Goal: Information Seeking & Learning: Learn about a topic

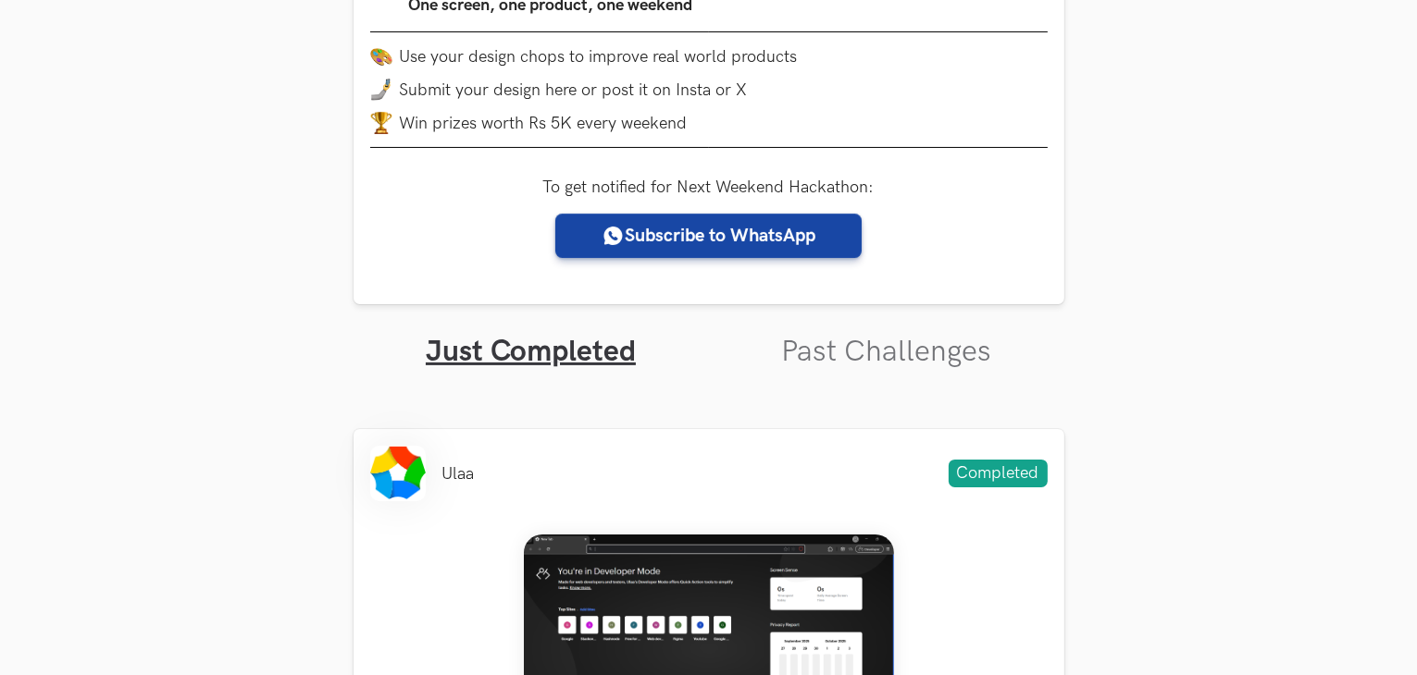
scroll to position [348, 0]
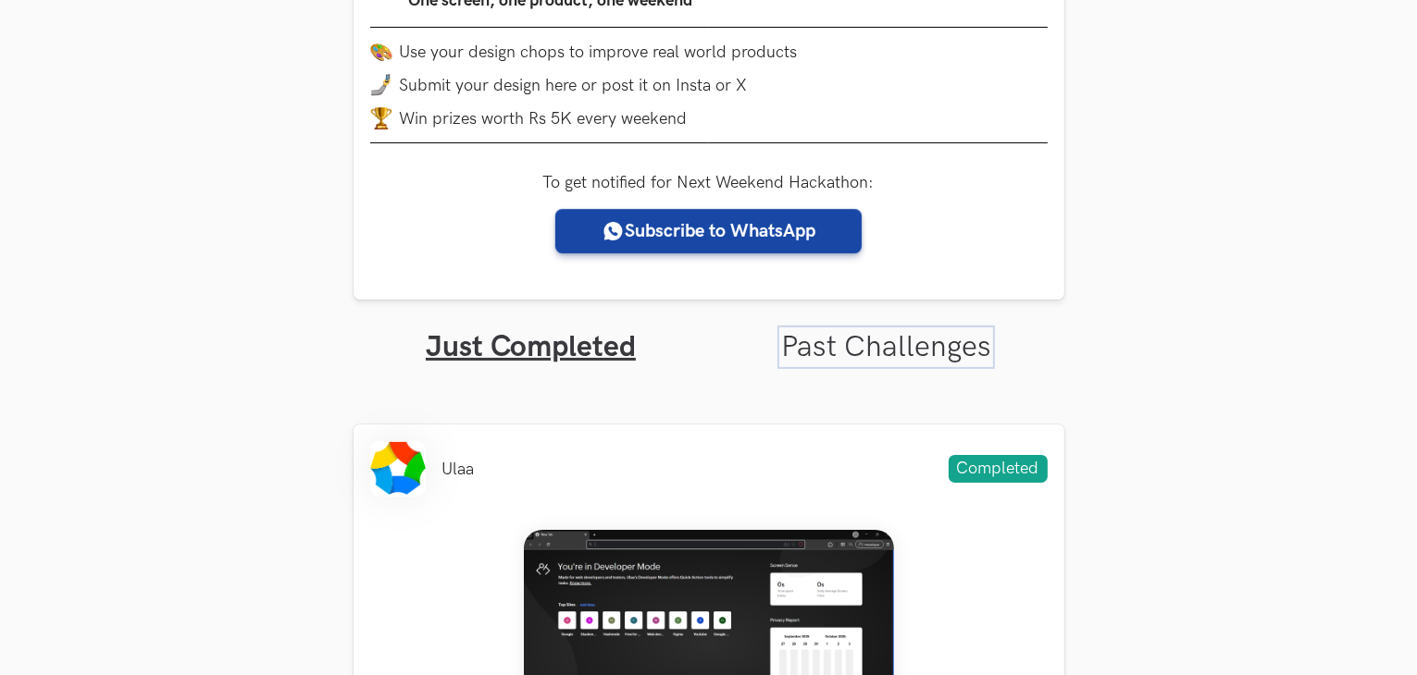
click at [859, 339] on link "Past Challenges" at bounding box center [886, 347] width 210 height 36
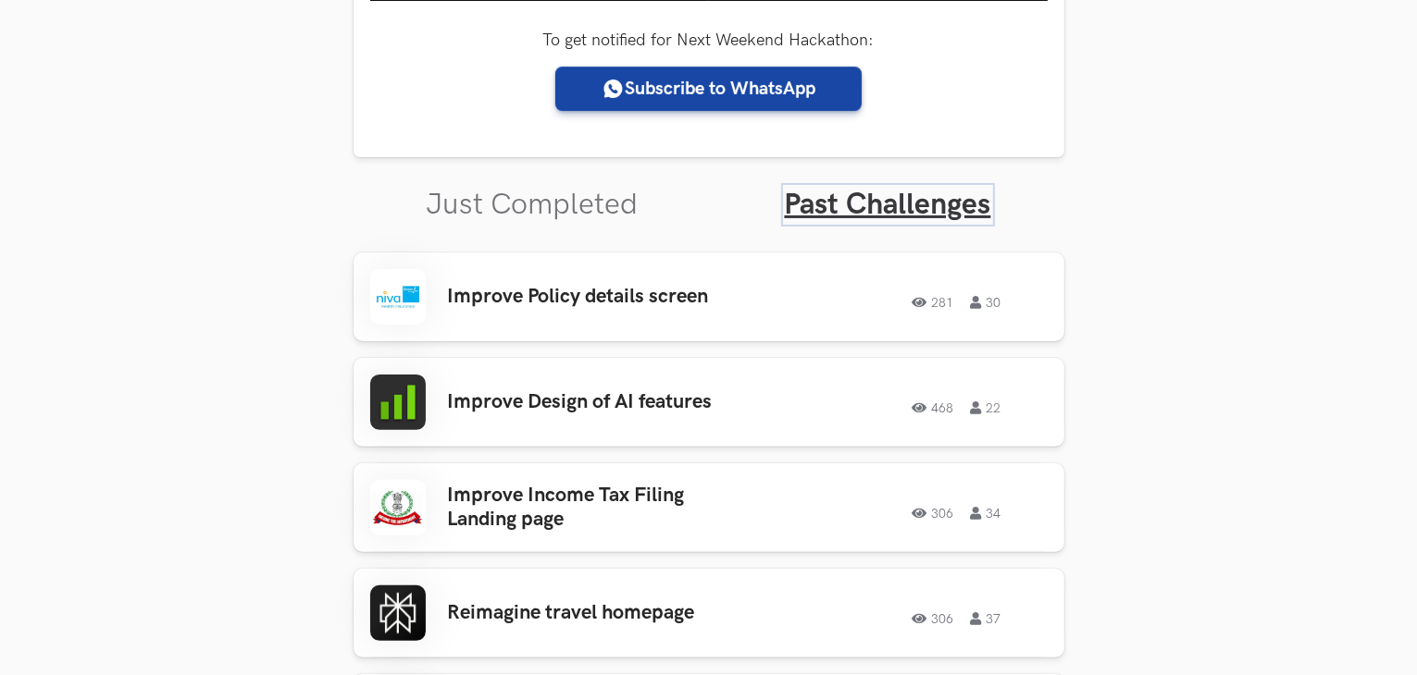
scroll to position [492, 0]
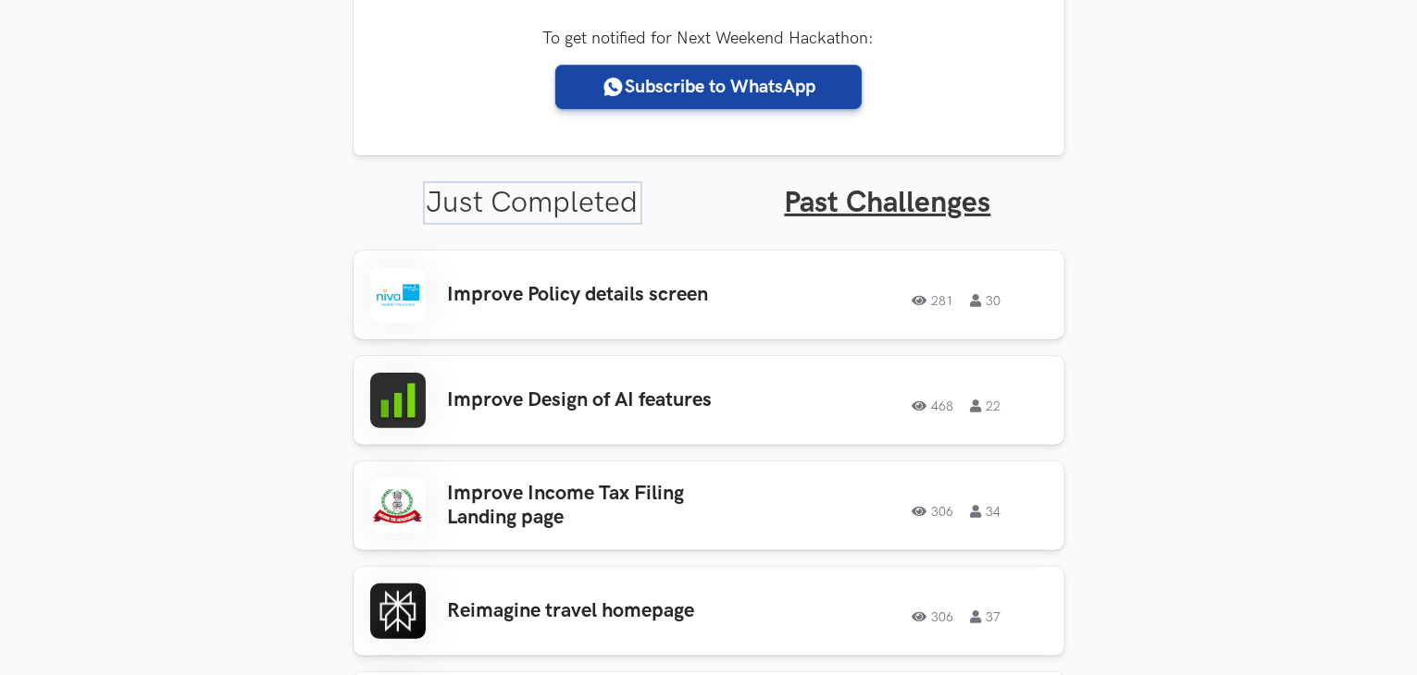
click at [589, 219] on link "Just Completed" at bounding box center [533, 203] width 212 height 36
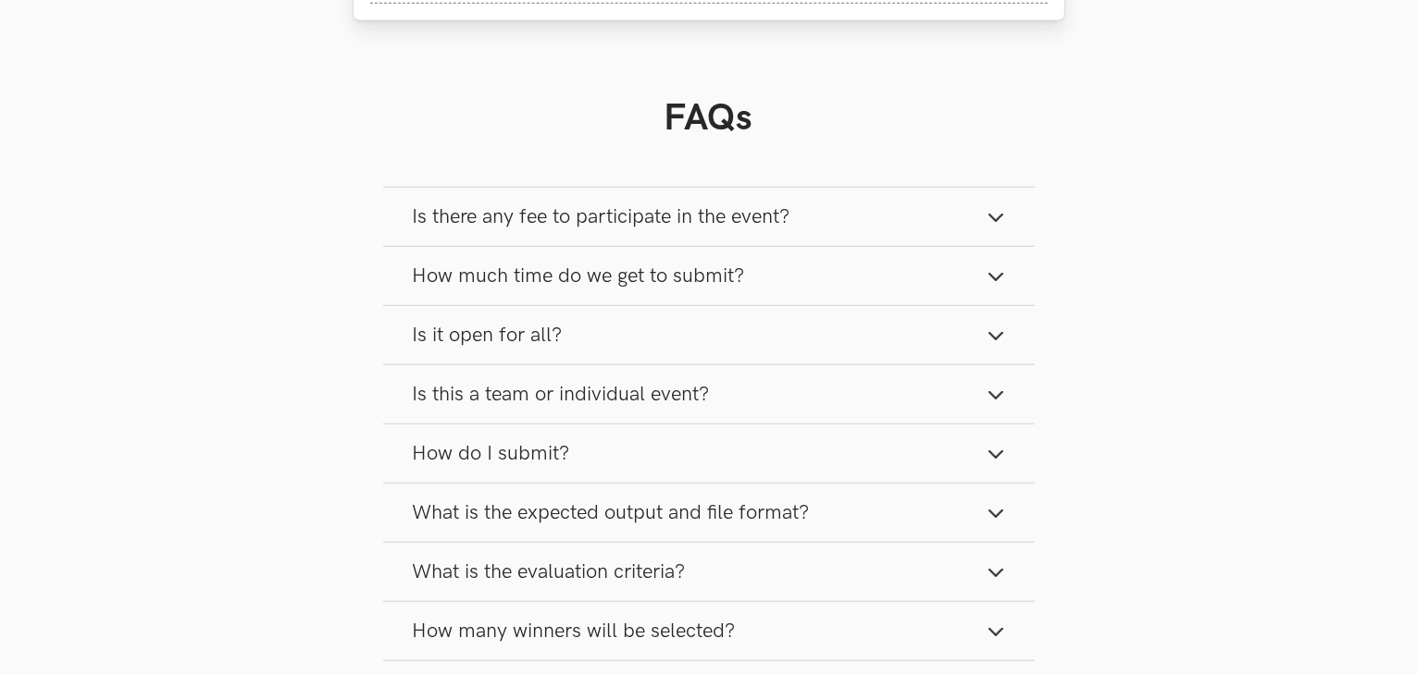
scroll to position [1451, 0]
click at [657, 216] on span "Is there any fee to participate in the event?" at bounding box center [601, 216] width 377 height 25
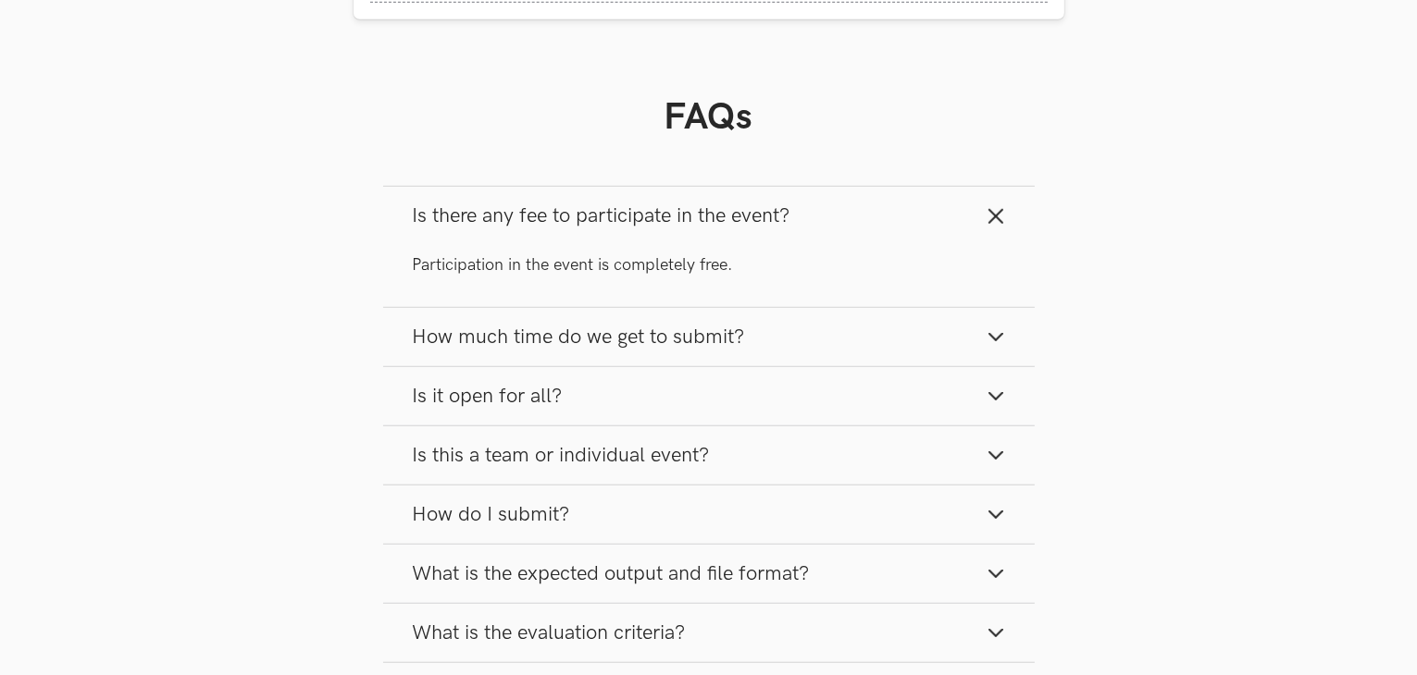
click at [657, 216] on span "Is there any fee to participate in the event?" at bounding box center [601, 216] width 377 height 25
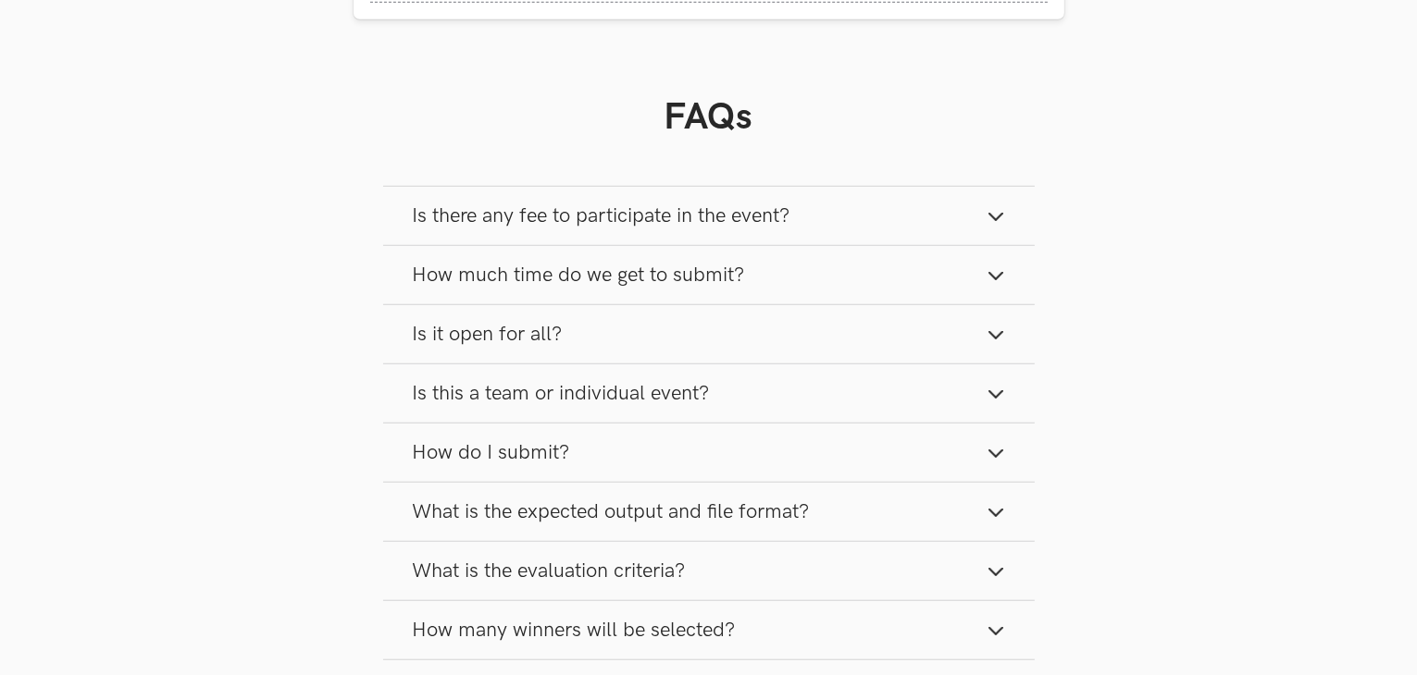
click at [673, 286] on span "How much time do we get to submit?" at bounding box center [579, 275] width 332 height 25
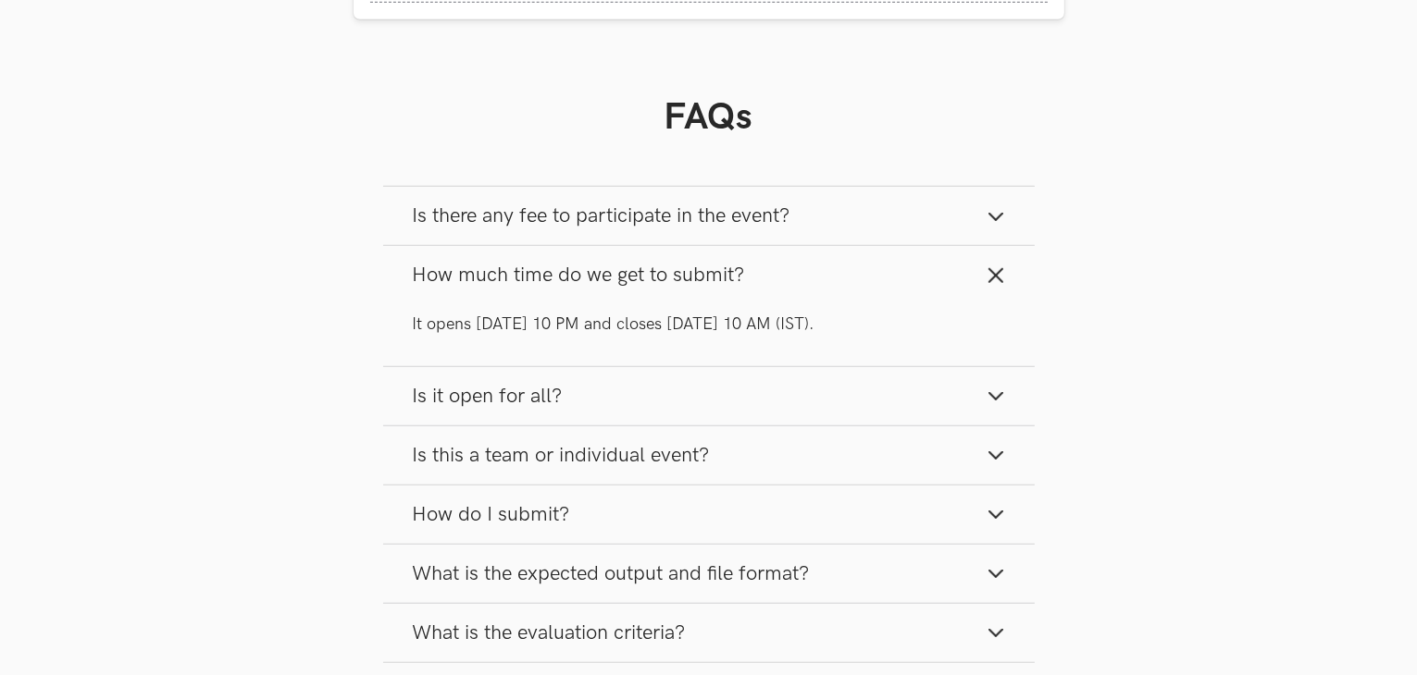
click at [673, 286] on span "How much time do we get to submit?" at bounding box center [579, 275] width 332 height 25
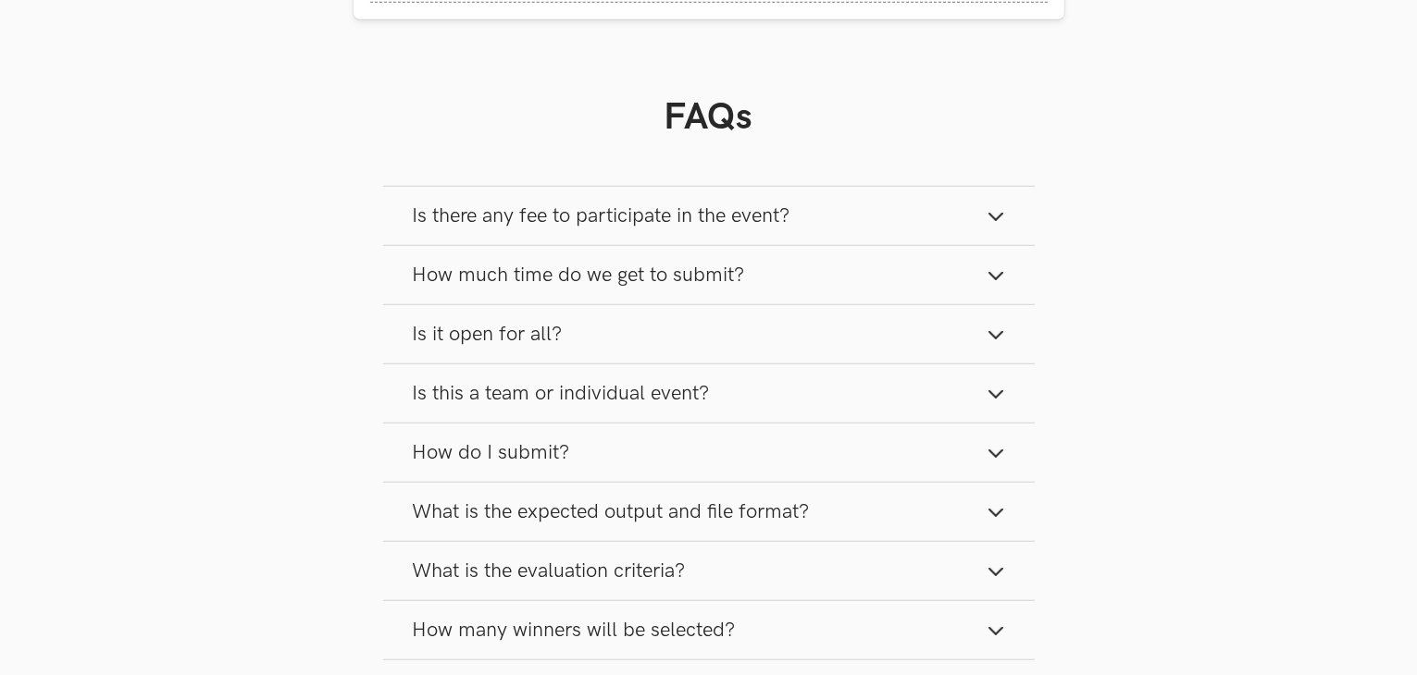
click at [682, 342] on button "Is it open for all?" at bounding box center [708, 334] width 651 height 58
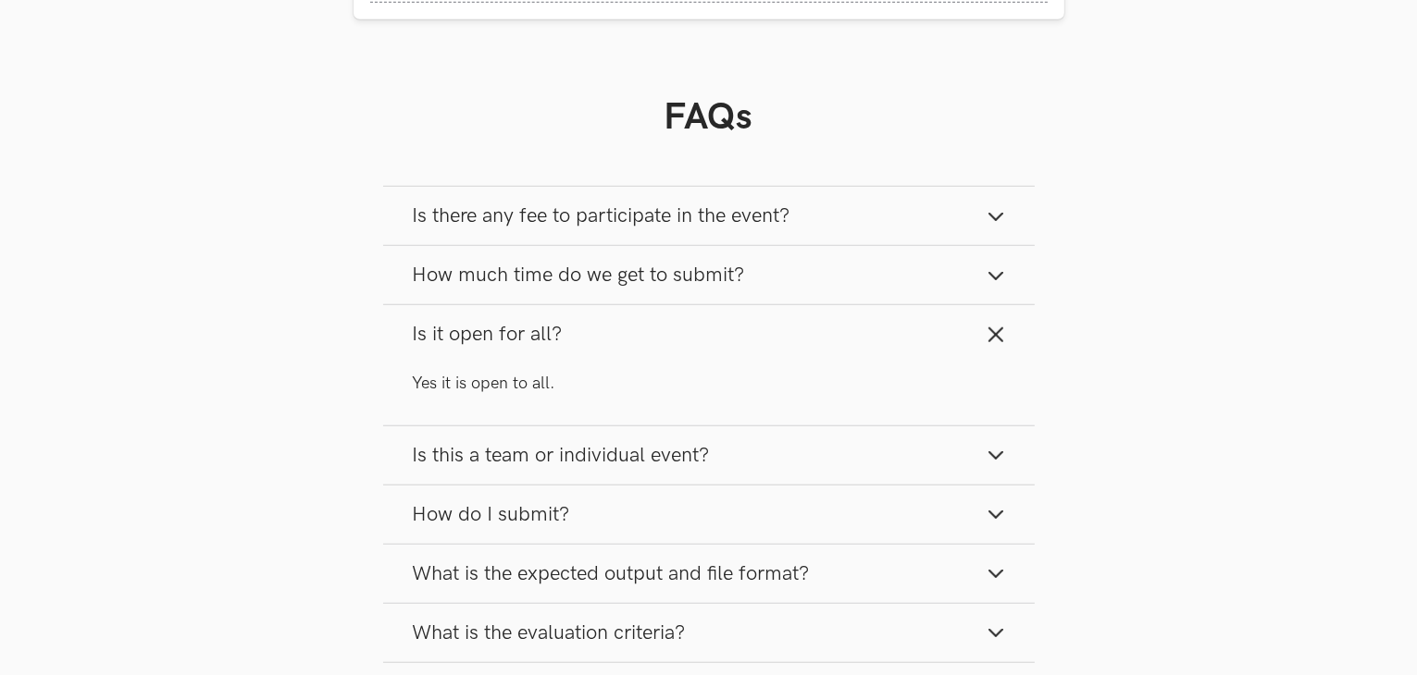
click at [682, 342] on button "Is it open for all?" at bounding box center [708, 334] width 651 height 58
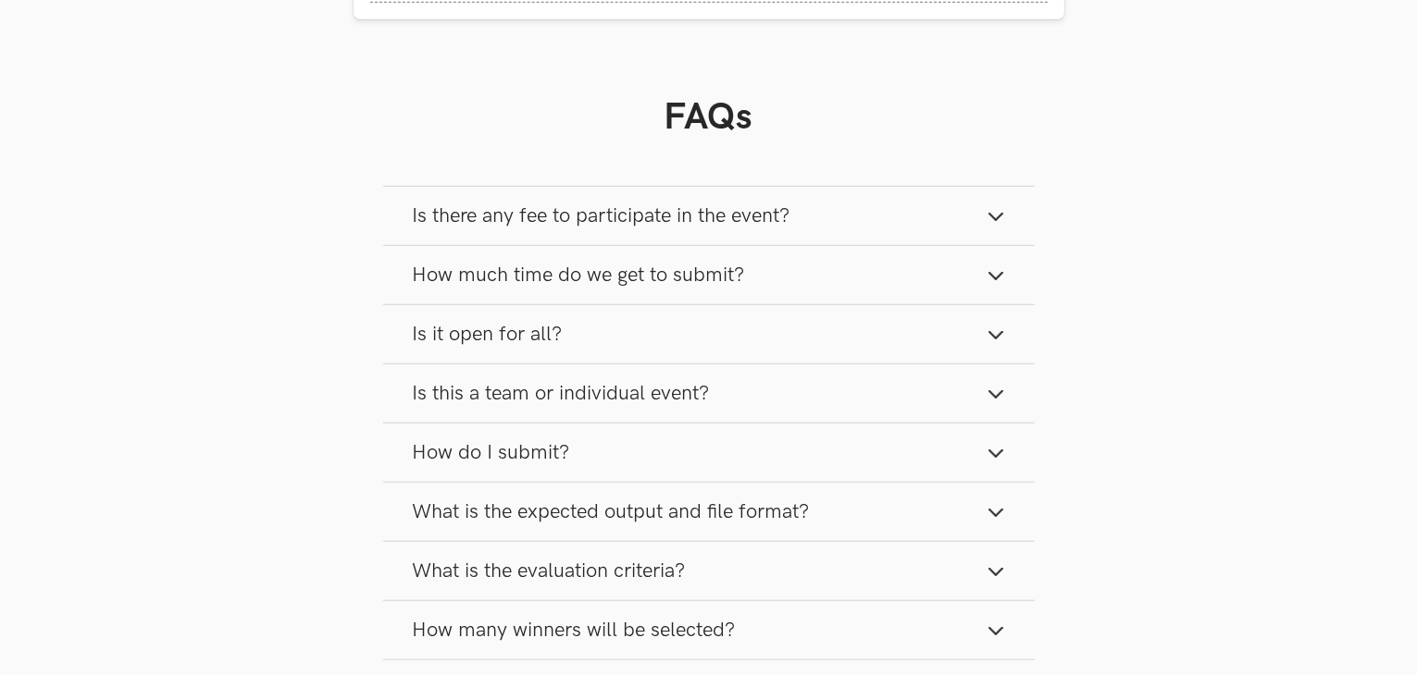
click at [705, 393] on span "Is this a team or individual event?" at bounding box center [561, 393] width 297 height 25
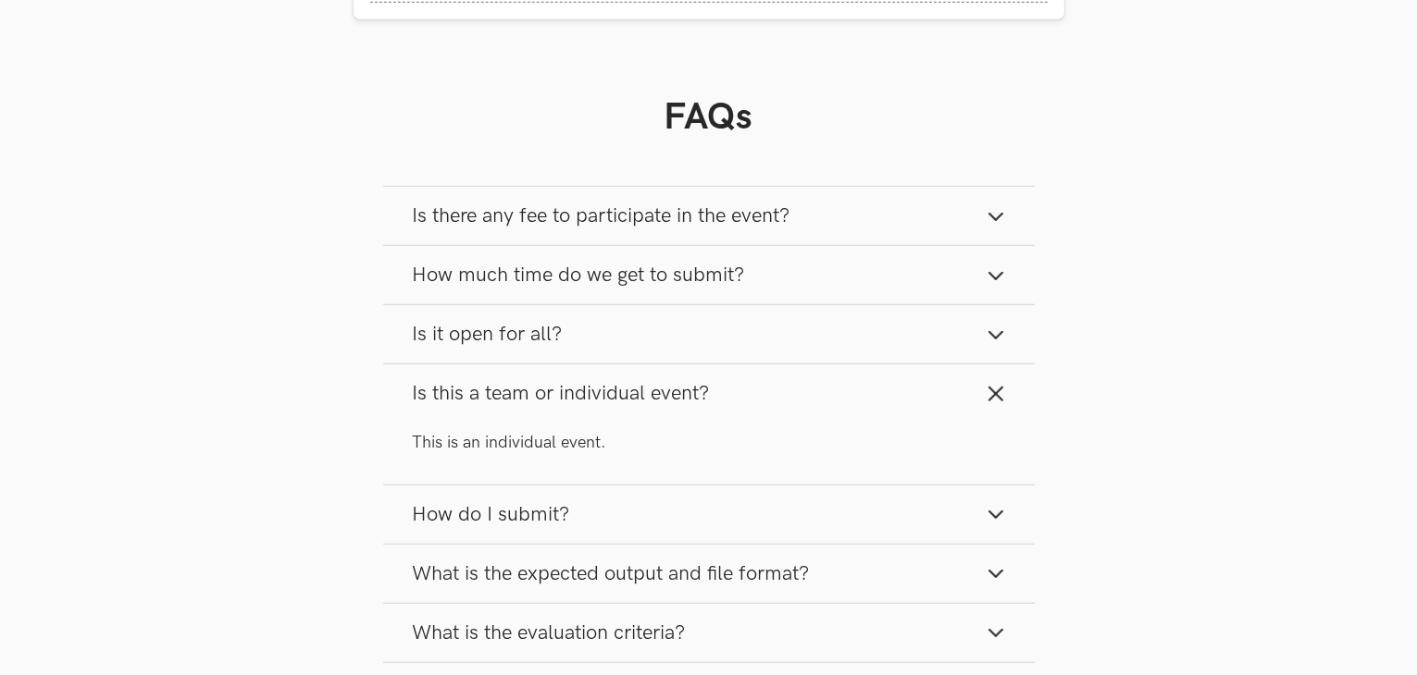
click at [706, 393] on span "Is this a team or individual event?" at bounding box center [561, 393] width 297 height 25
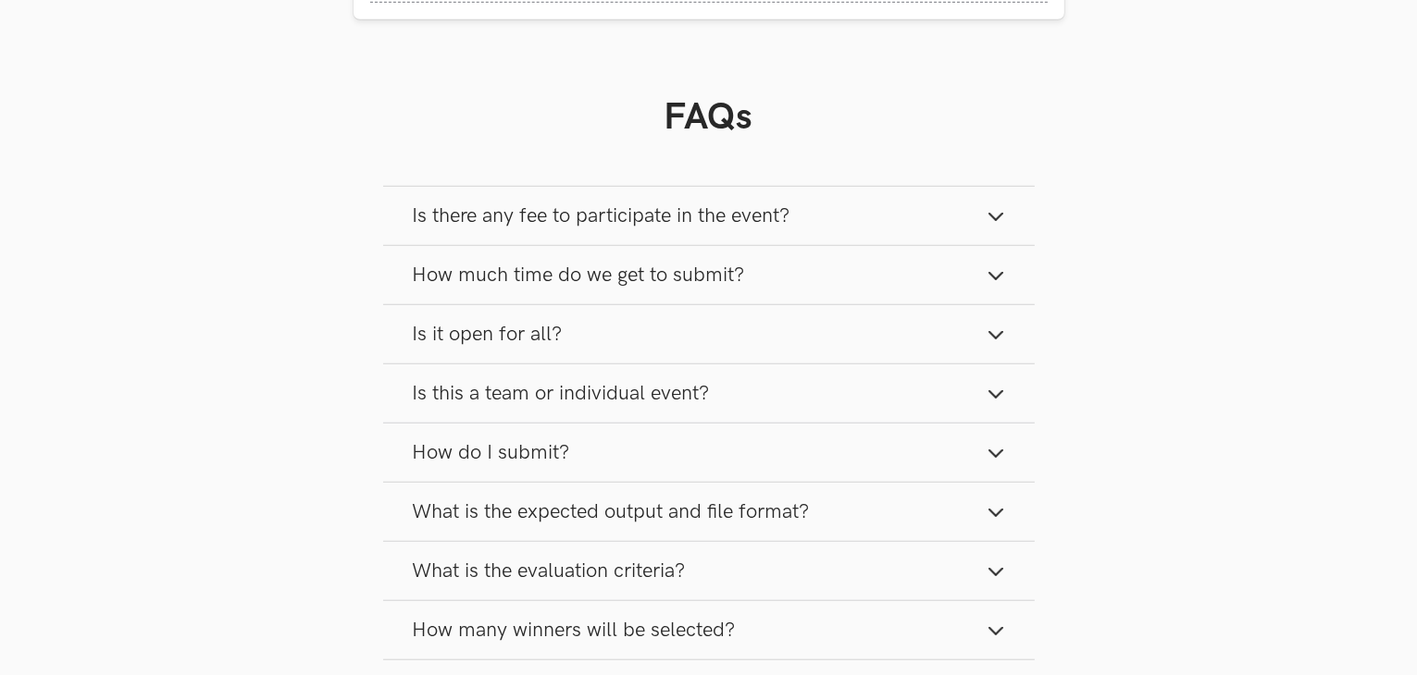
click at [729, 467] on button "How do I submit?" at bounding box center [708, 453] width 651 height 58
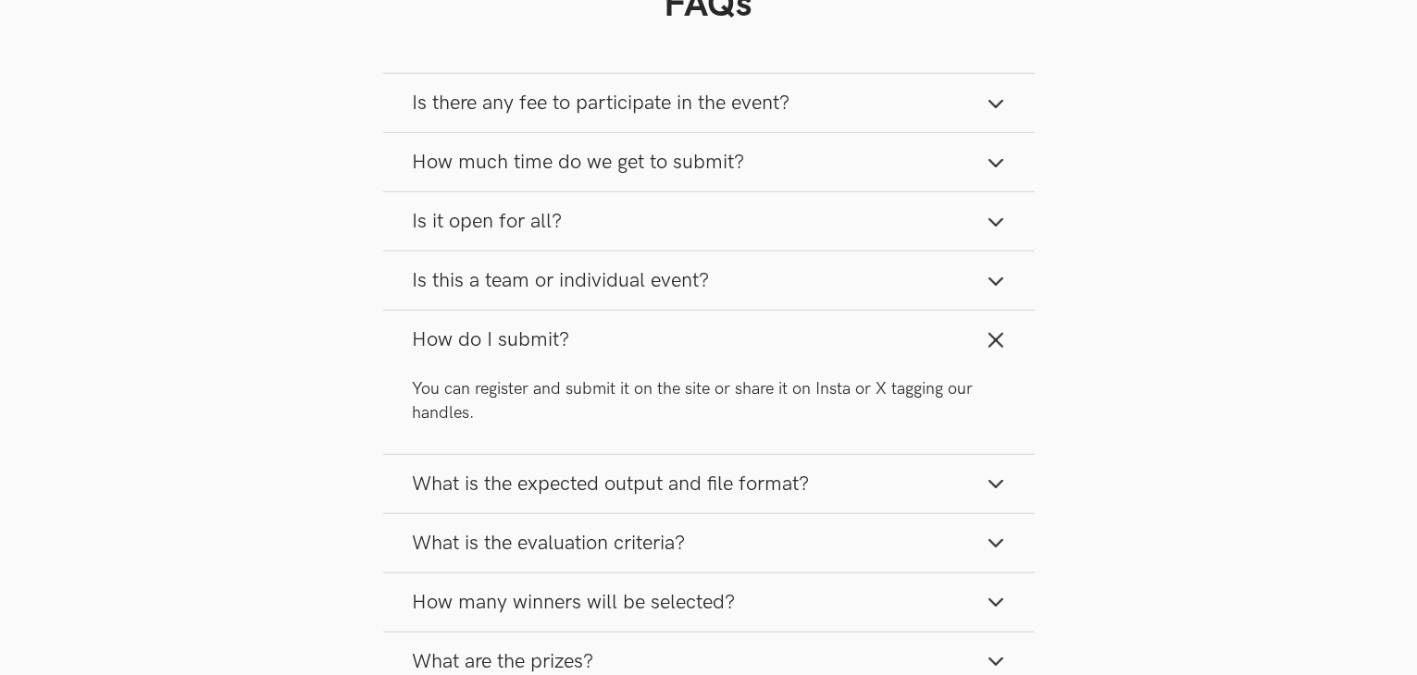
scroll to position [1565, 0]
click at [722, 356] on button "How do I submit?" at bounding box center [708, 339] width 651 height 58
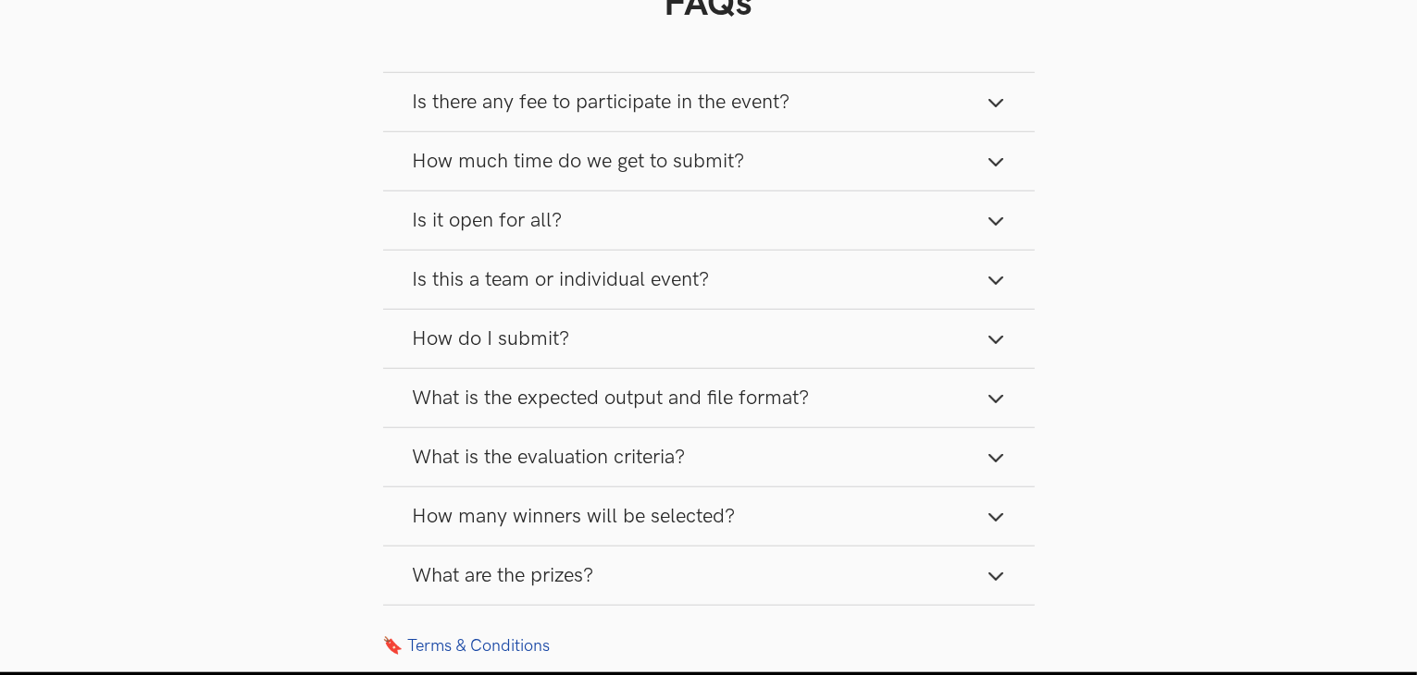
click at [692, 345] on button "How do I submit?" at bounding box center [708, 339] width 651 height 58
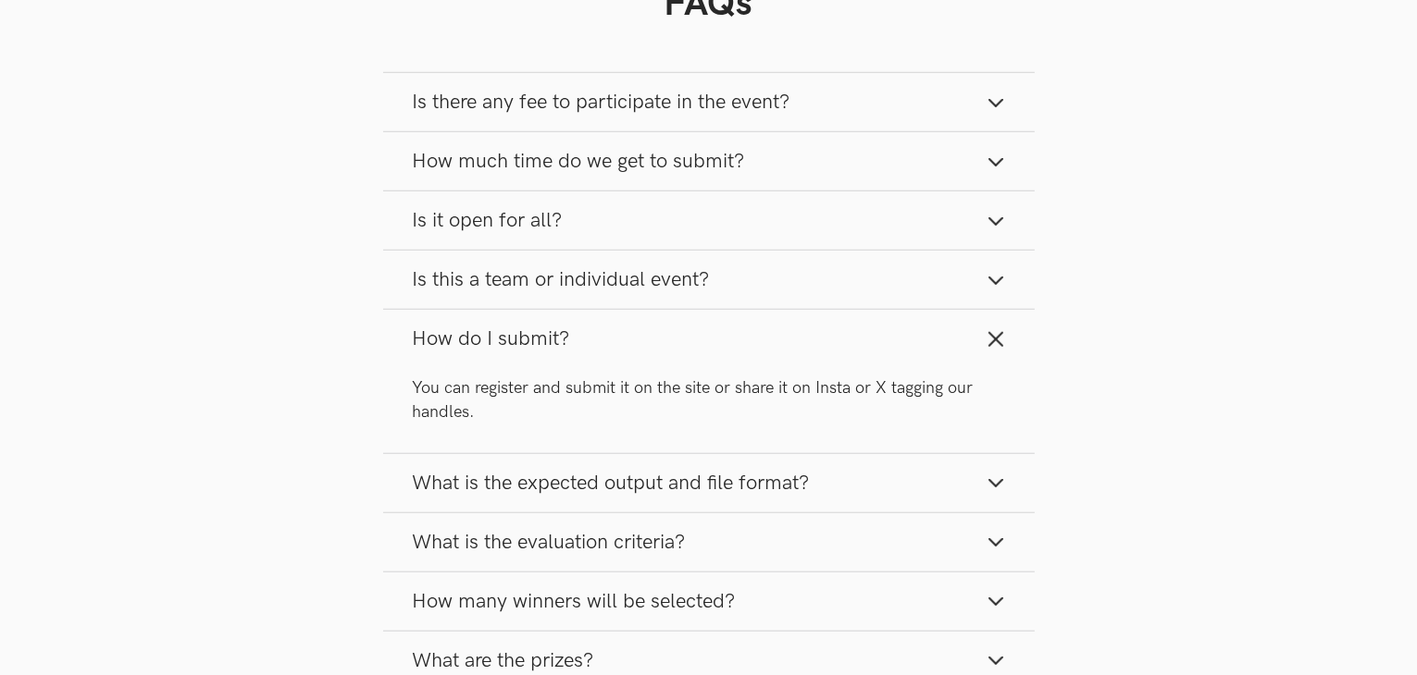
click at [692, 348] on button "How do I submit?" at bounding box center [708, 339] width 651 height 58
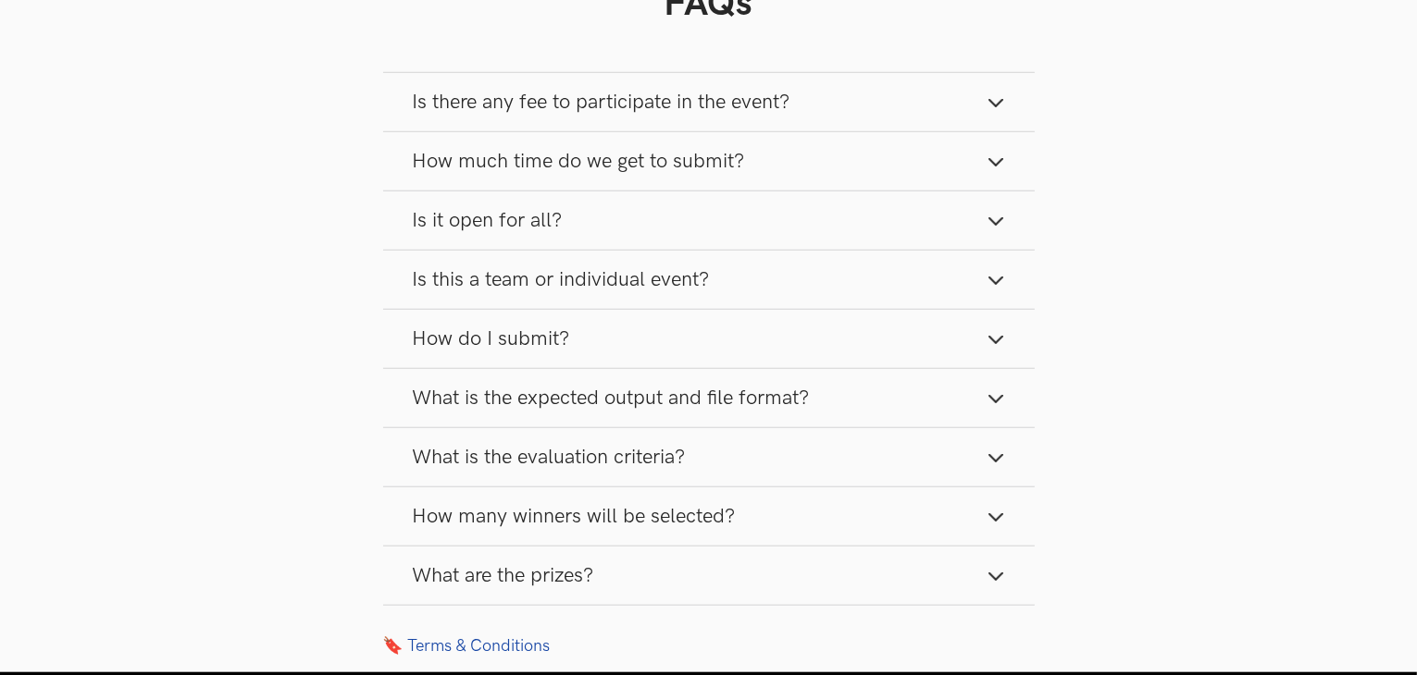
click at [710, 434] on button "What is the evaluation criteria?" at bounding box center [708, 457] width 651 height 58
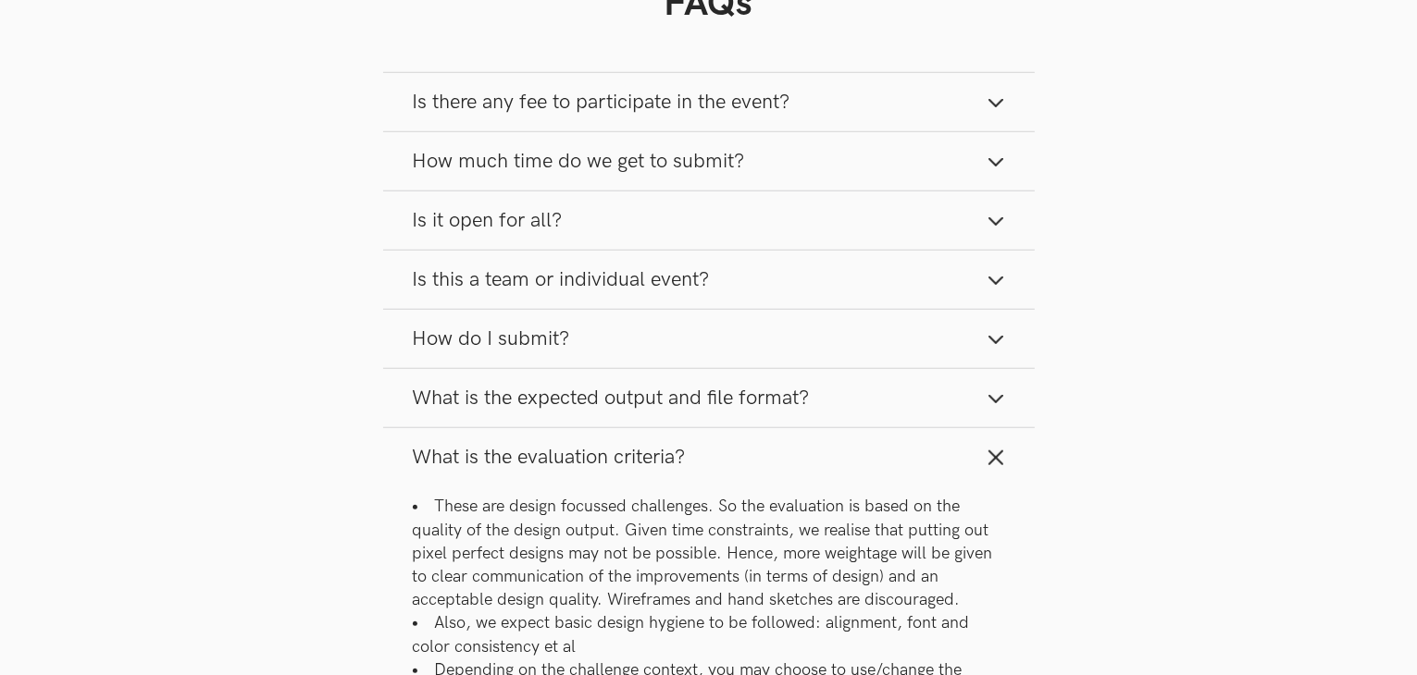
click at [698, 409] on span "What is the expected output and file format?" at bounding box center [611, 398] width 397 height 25
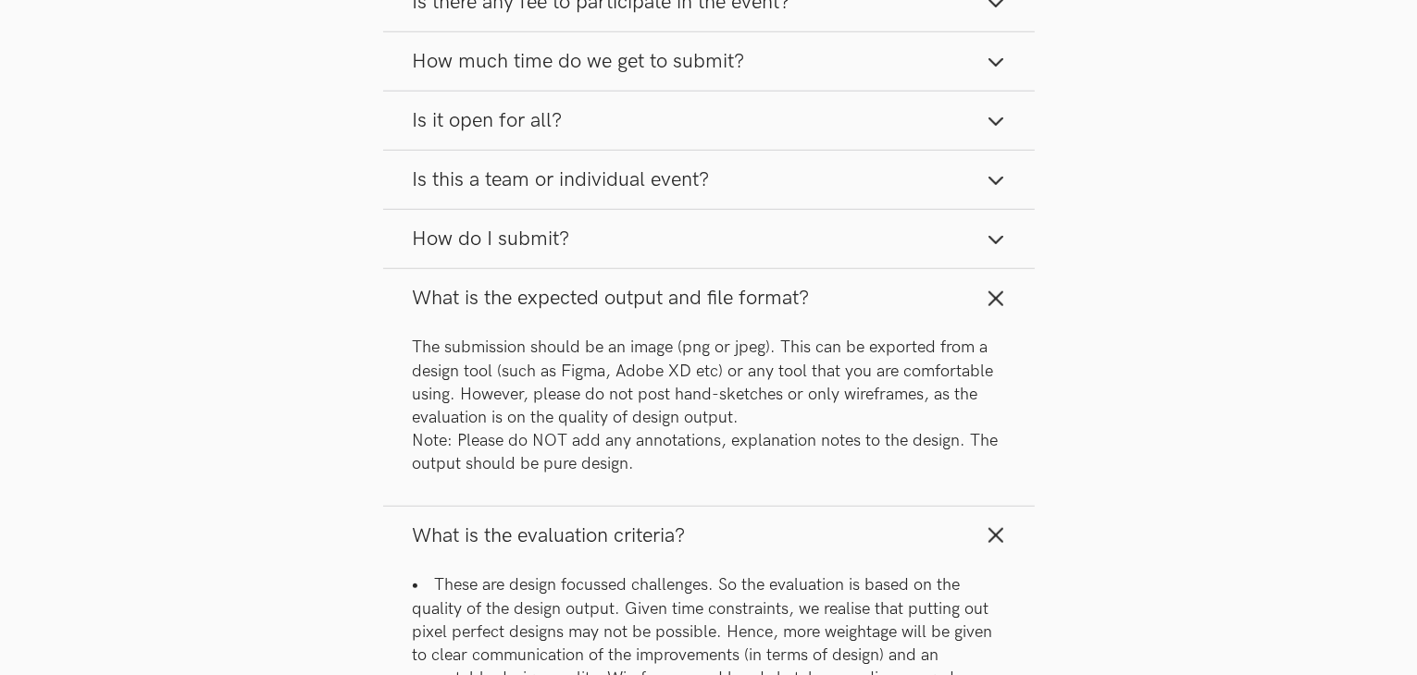
scroll to position [1671, 0]
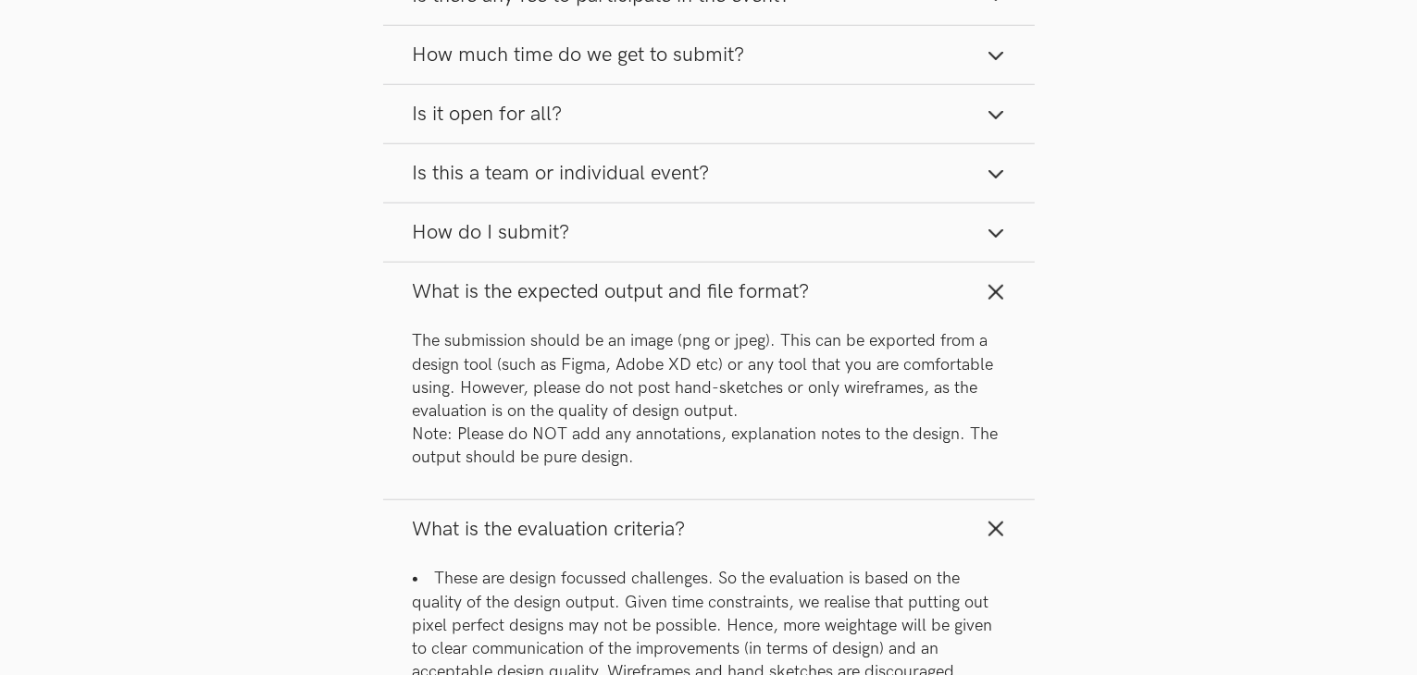
click at [707, 303] on span "What is the expected output and file format?" at bounding box center [611, 291] width 397 height 25
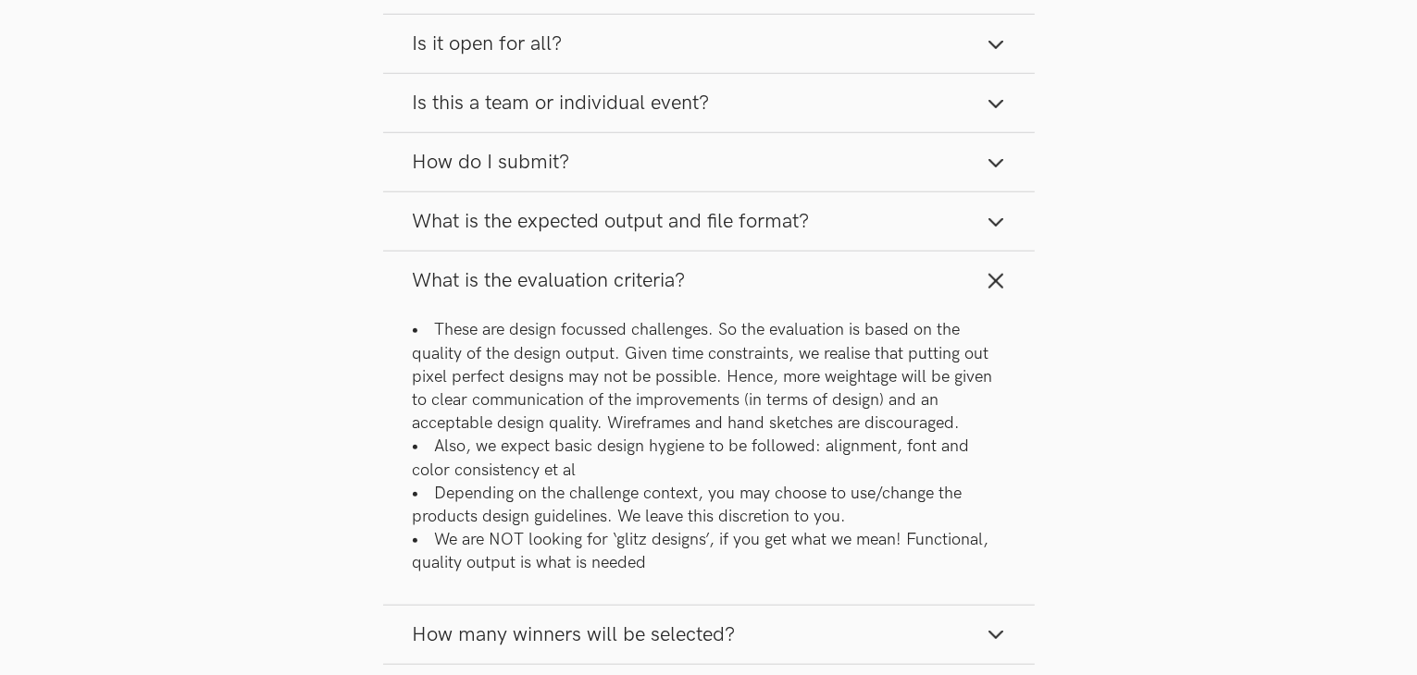
scroll to position [1776, 0]
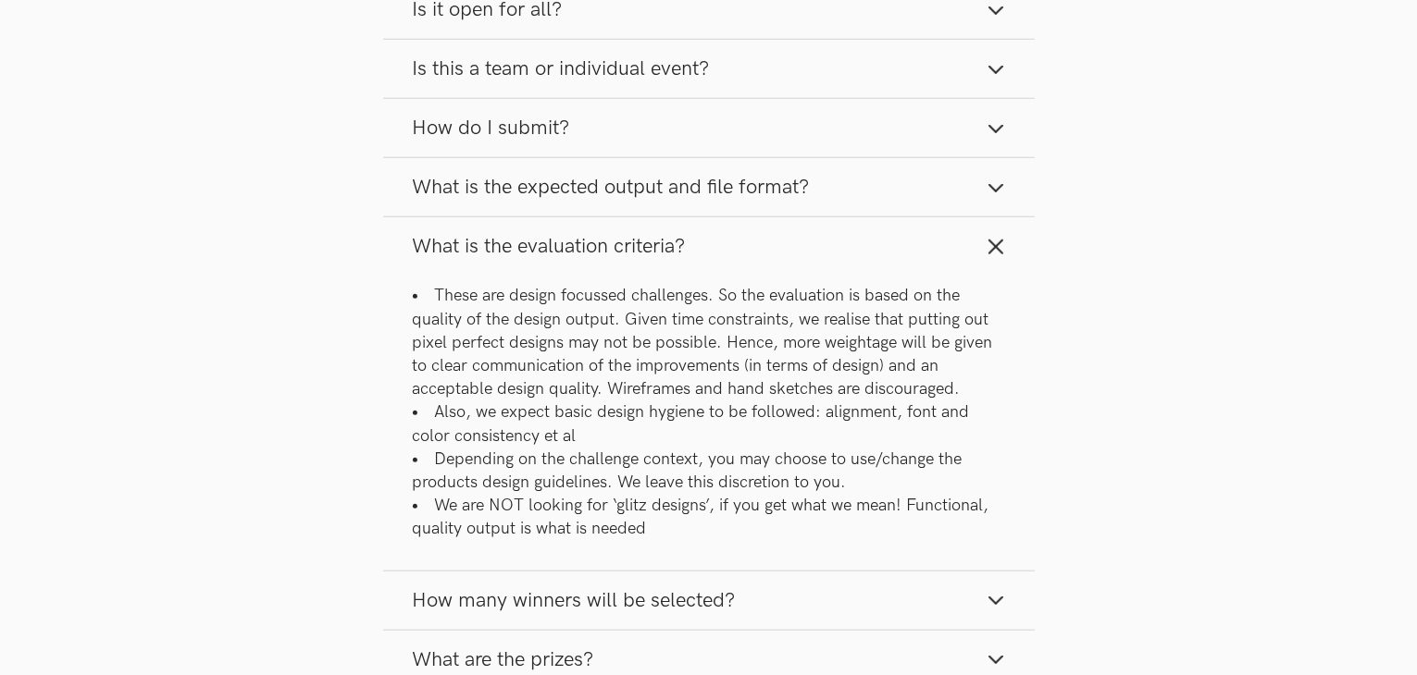
click at [699, 265] on button "What is the evaluation criteria?" at bounding box center [708, 246] width 651 height 58
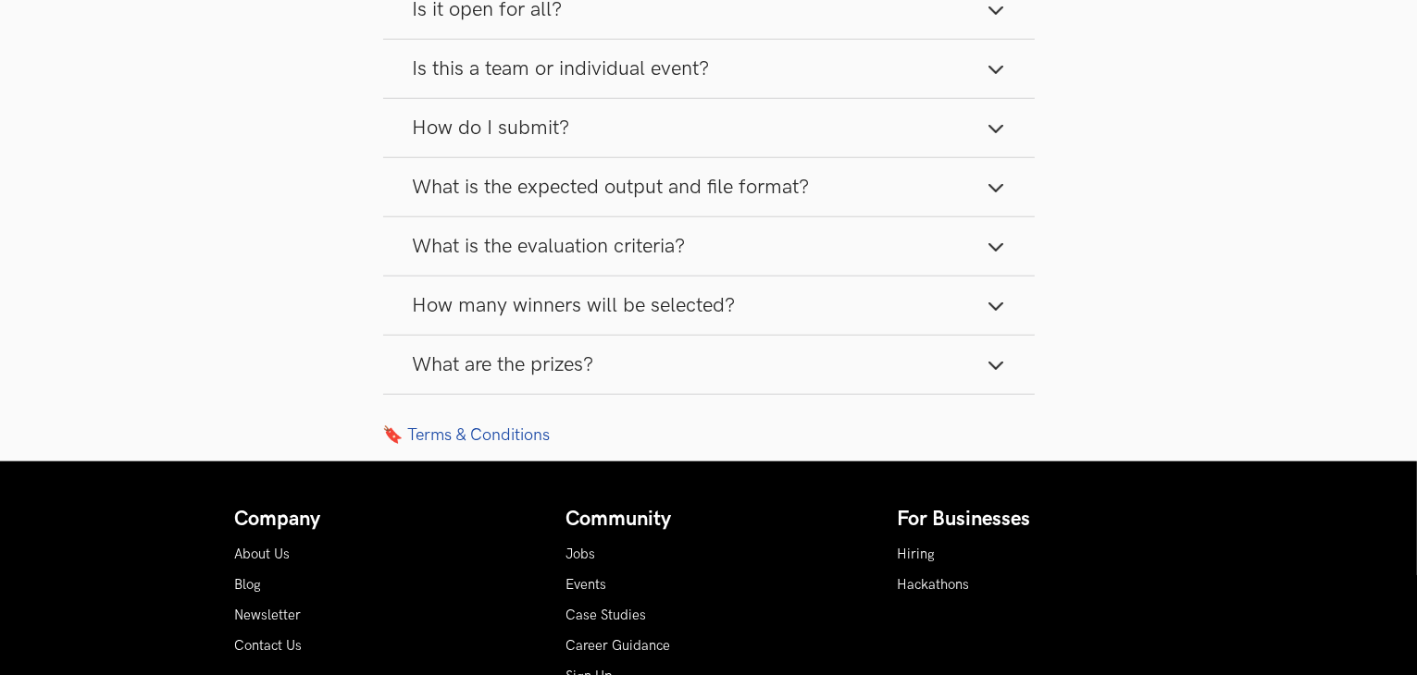
click at [719, 300] on span "How many winners will be selected?" at bounding box center [574, 305] width 323 height 25
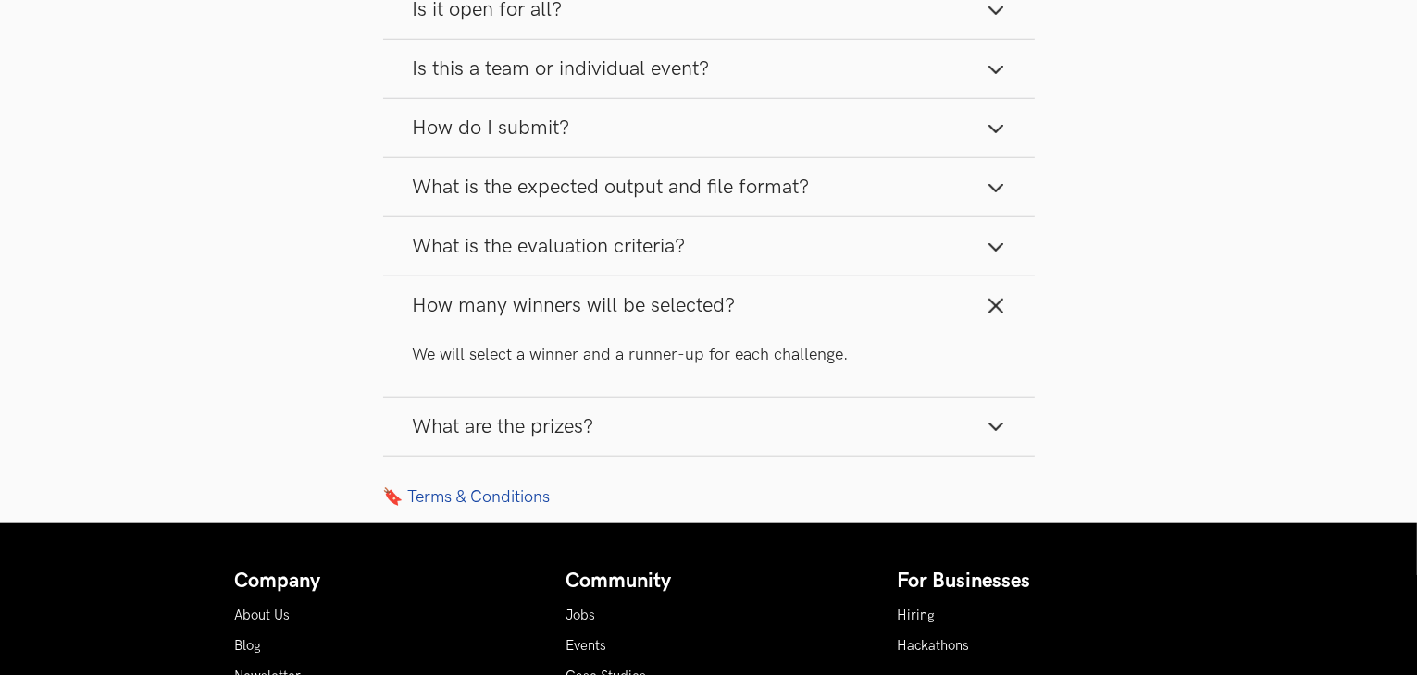
click at [719, 300] on span "How many winners will be selected?" at bounding box center [574, 305] width 323 height 25
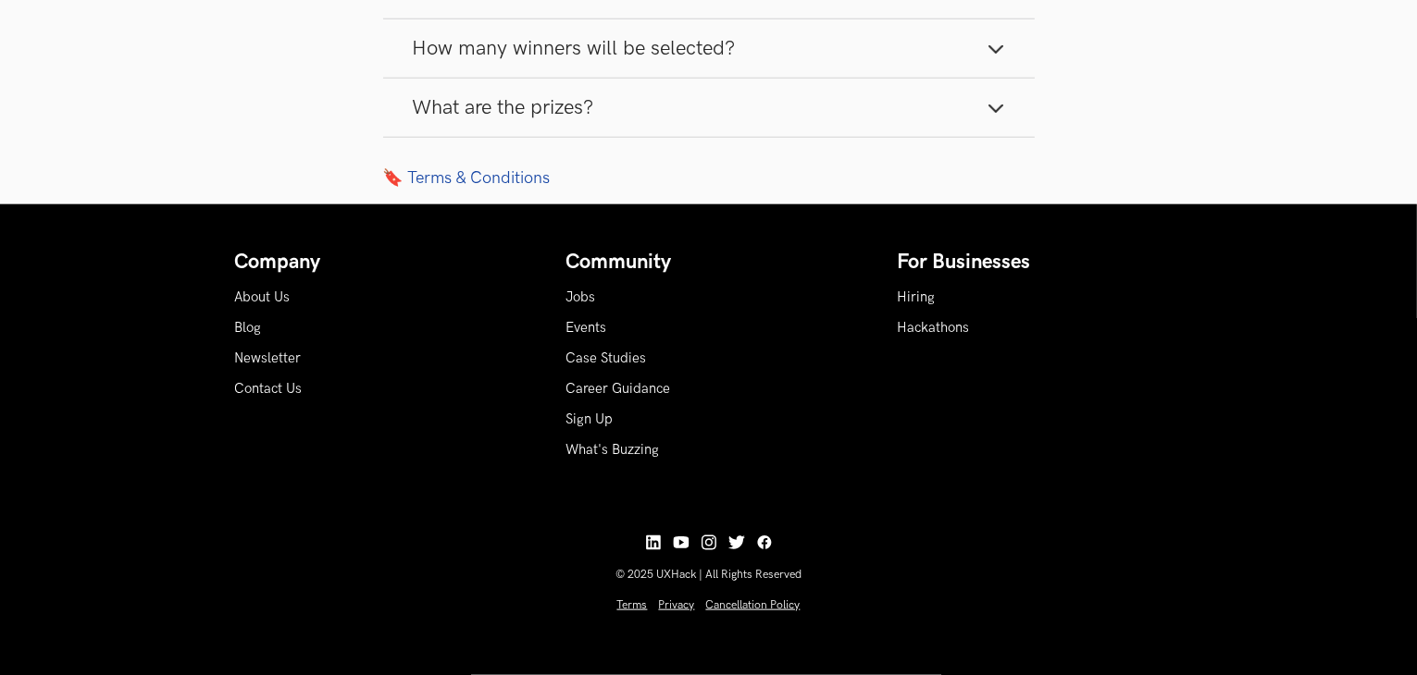
scroll to position [2037, 0]
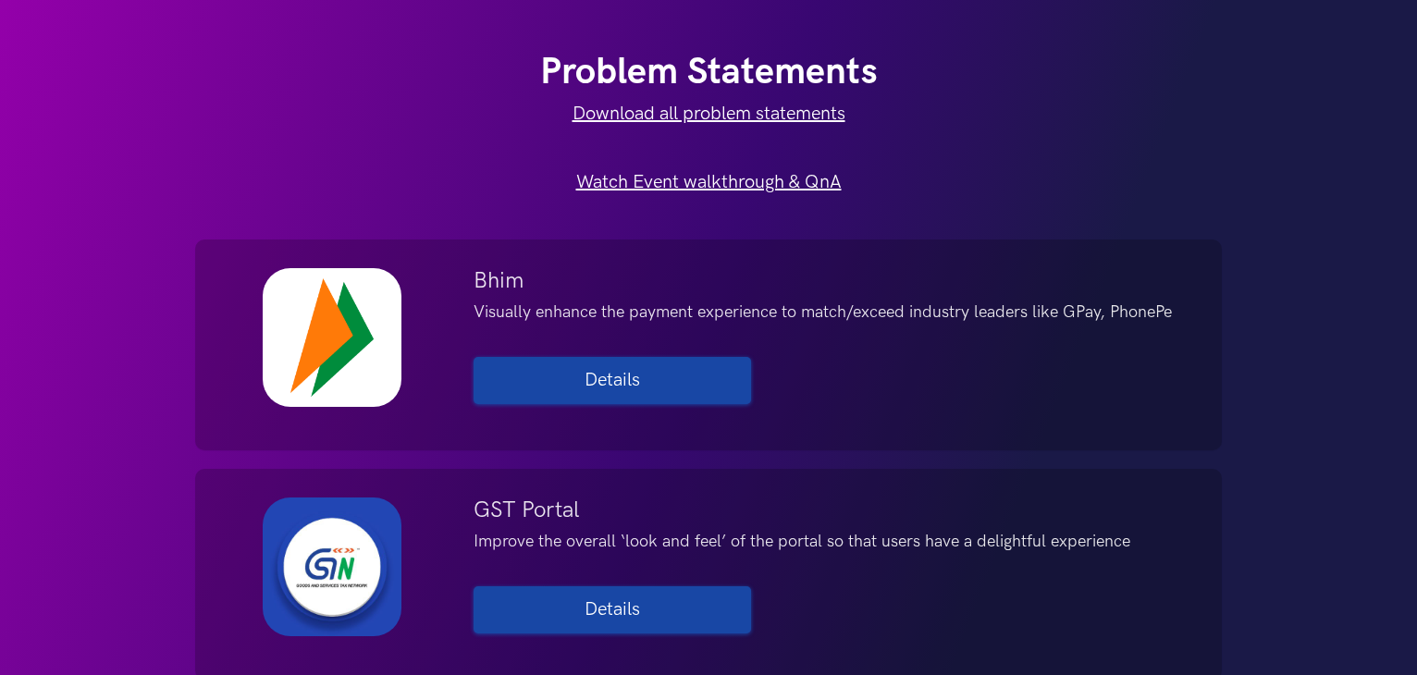
scroll to position [2041, 0]
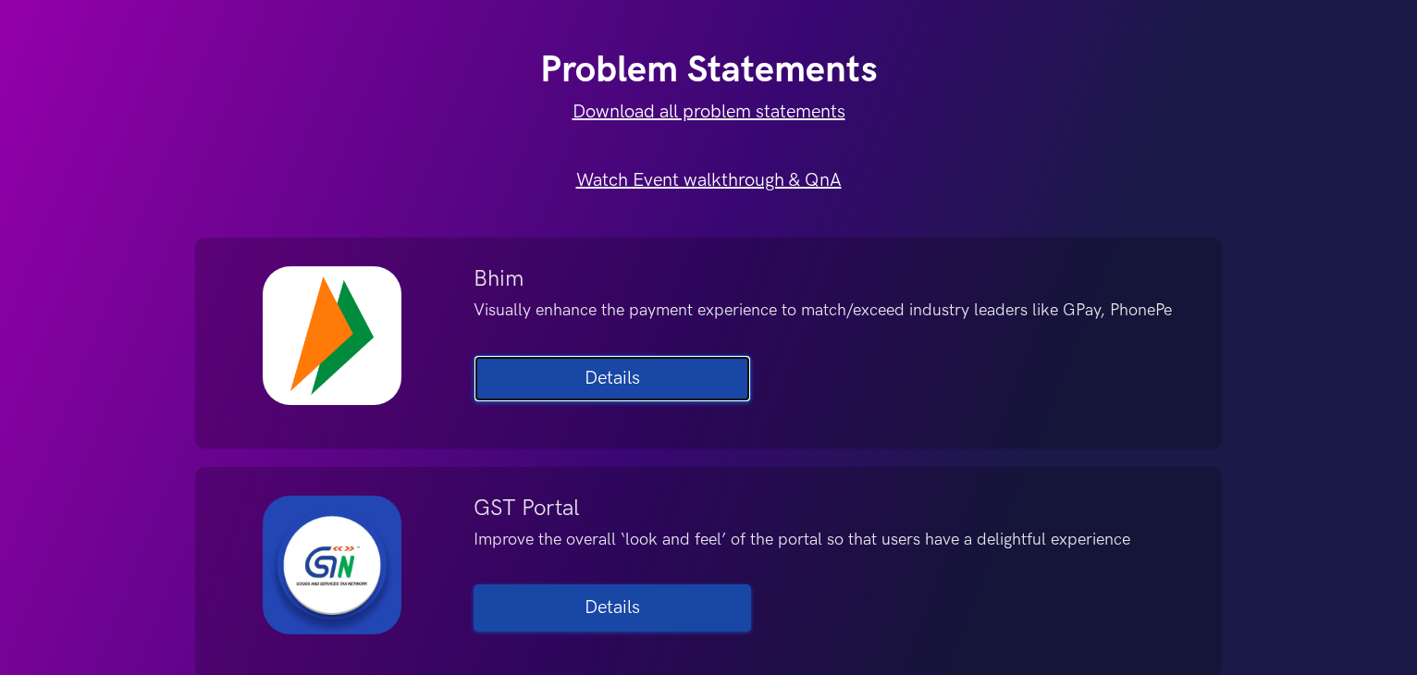
click at [718, 372] on link "Details" at bounding box center [613, 378] width 278 height 47
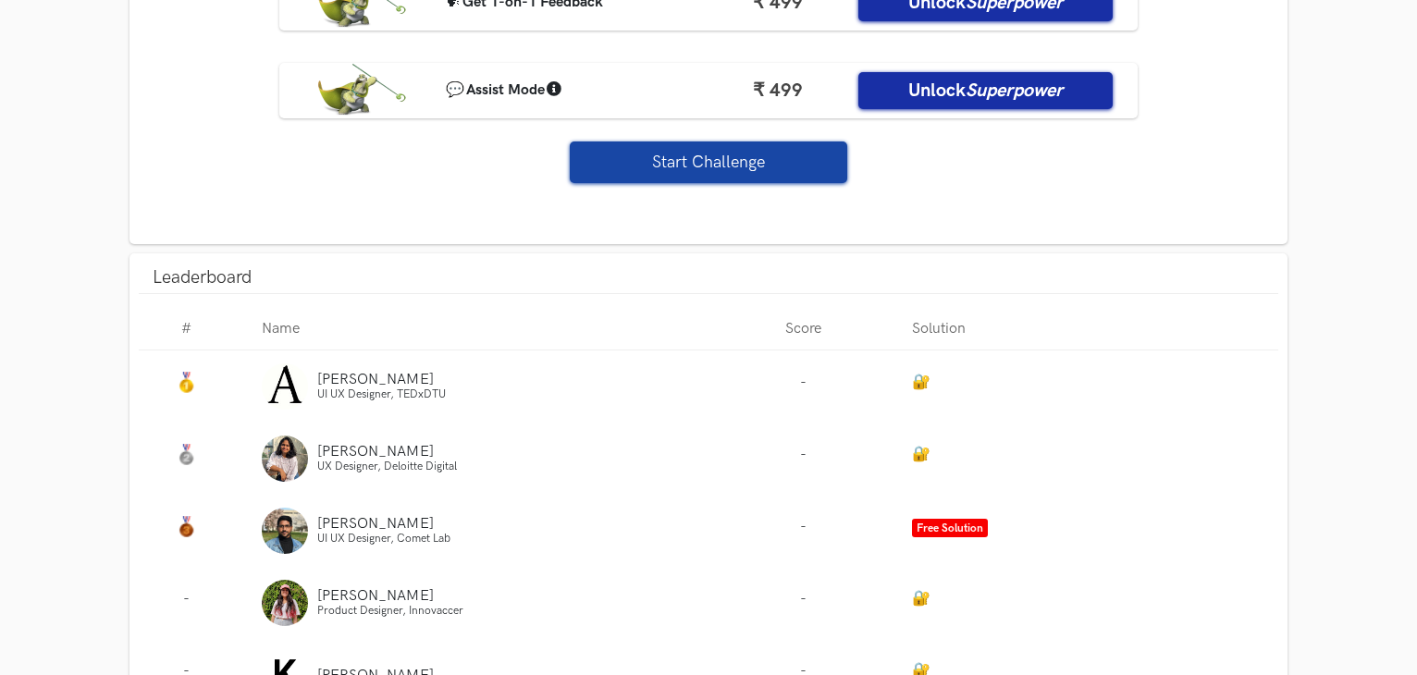
scroll to position [1491, 0]
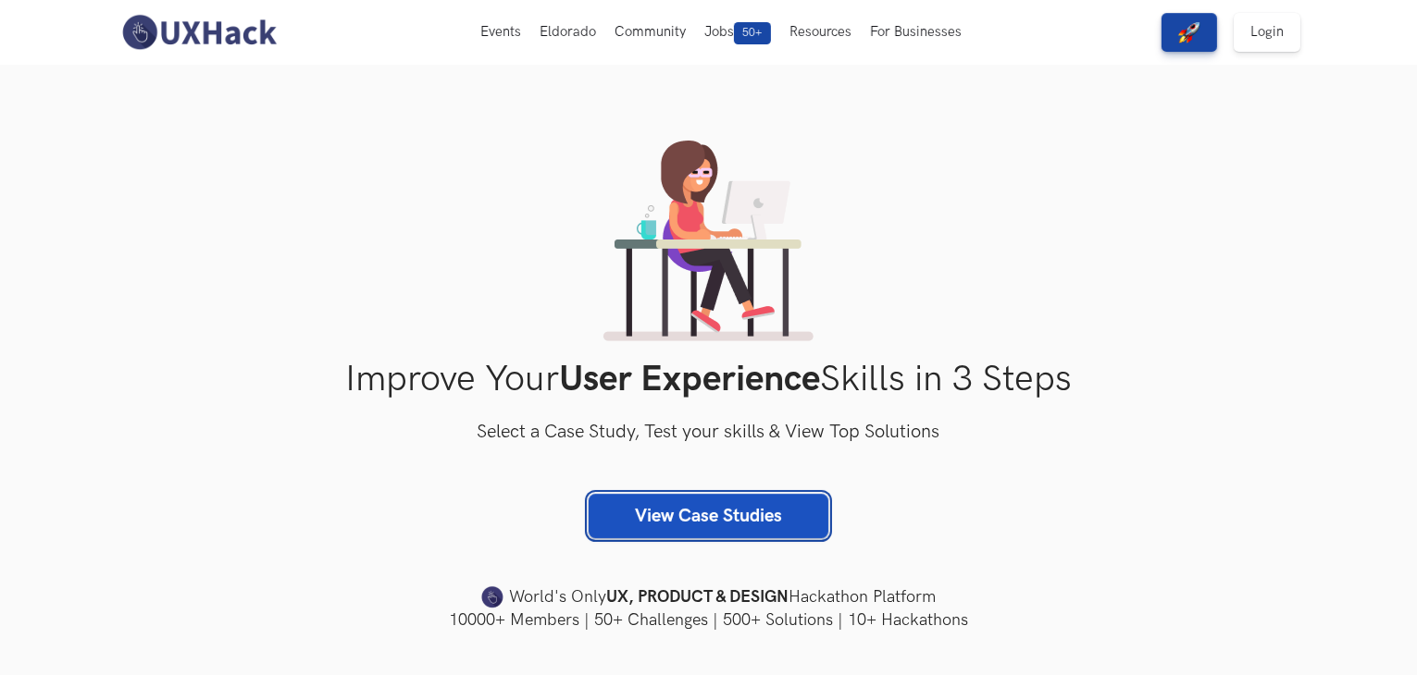
click at [702, 508] on link "View Case Studies" at bounding box center [708, 516] width 240 height 44
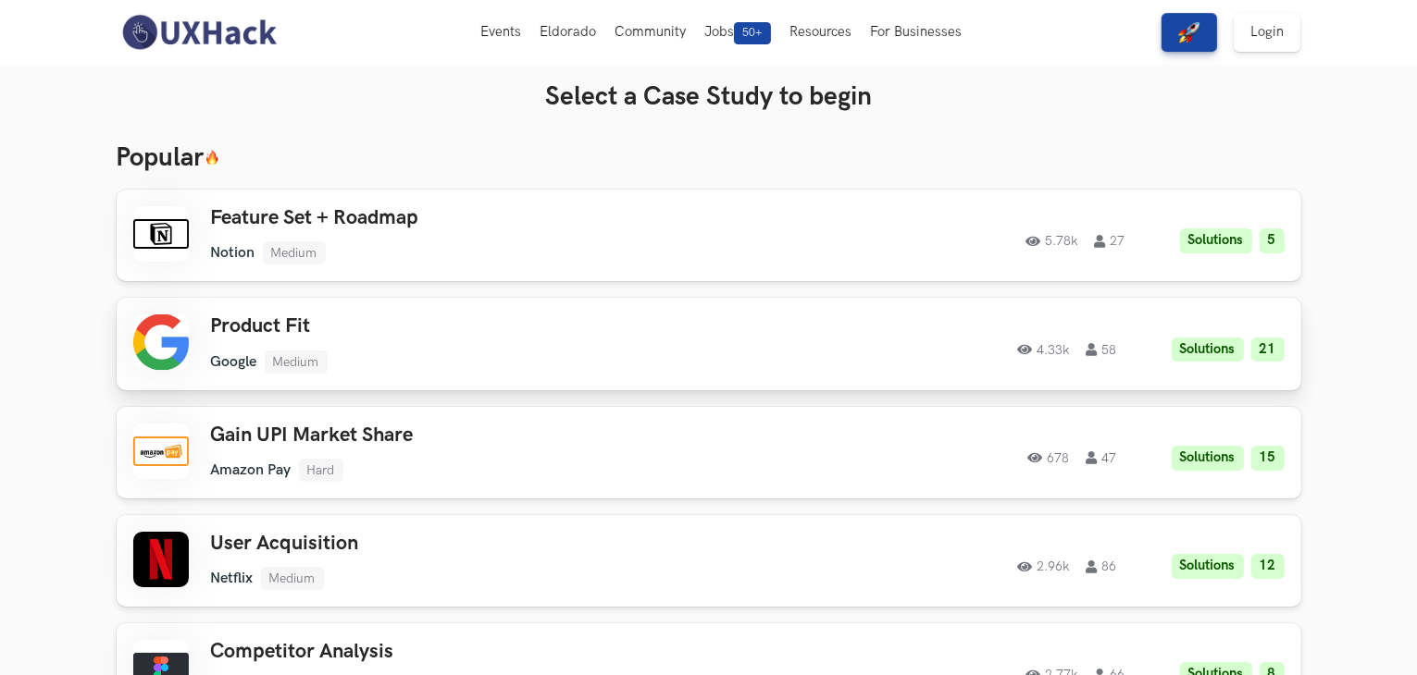
click at [658, 363] on ul "Google Medium" at bounding box center [474, 362] width 526 height 23
click at [417, 559] on div "User Acquisition Netflix Medium Netflix Medium Solutions 12 2.96k 86" at bounding box center [474, 561] width 526 height 58
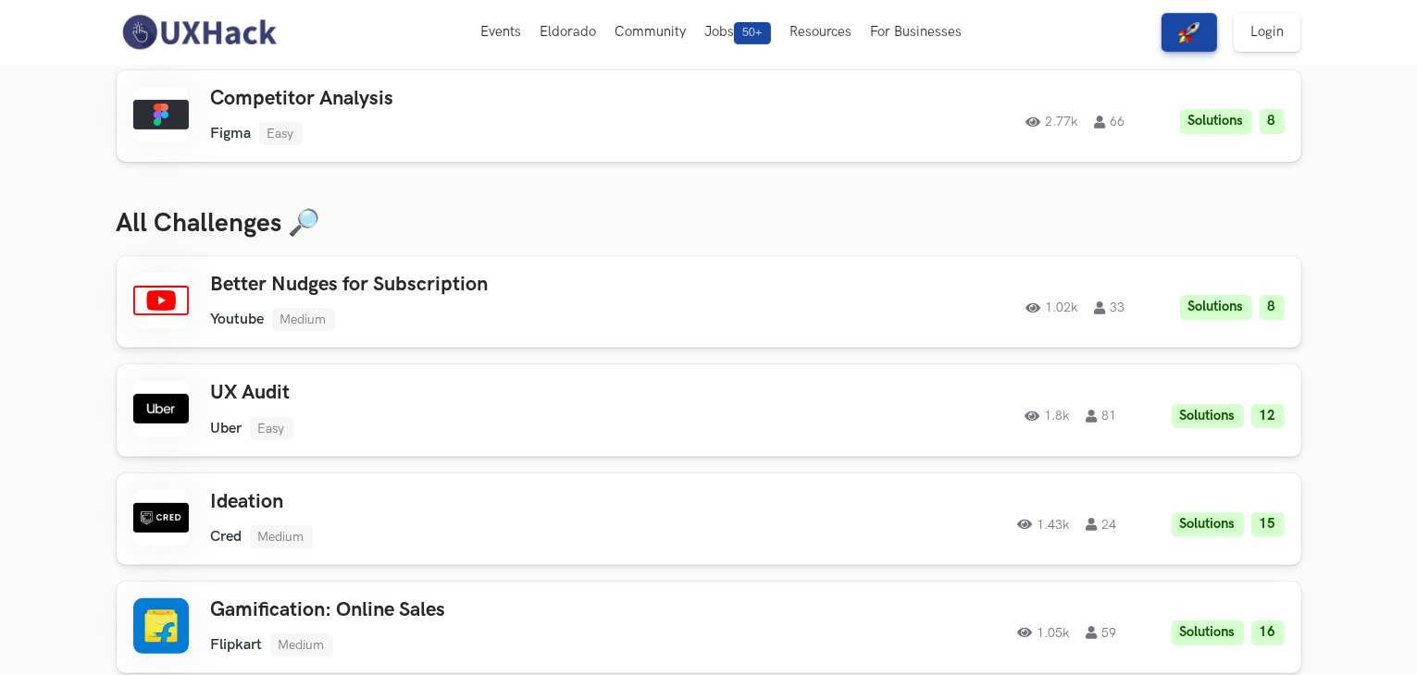
scroll to position [363, 0]
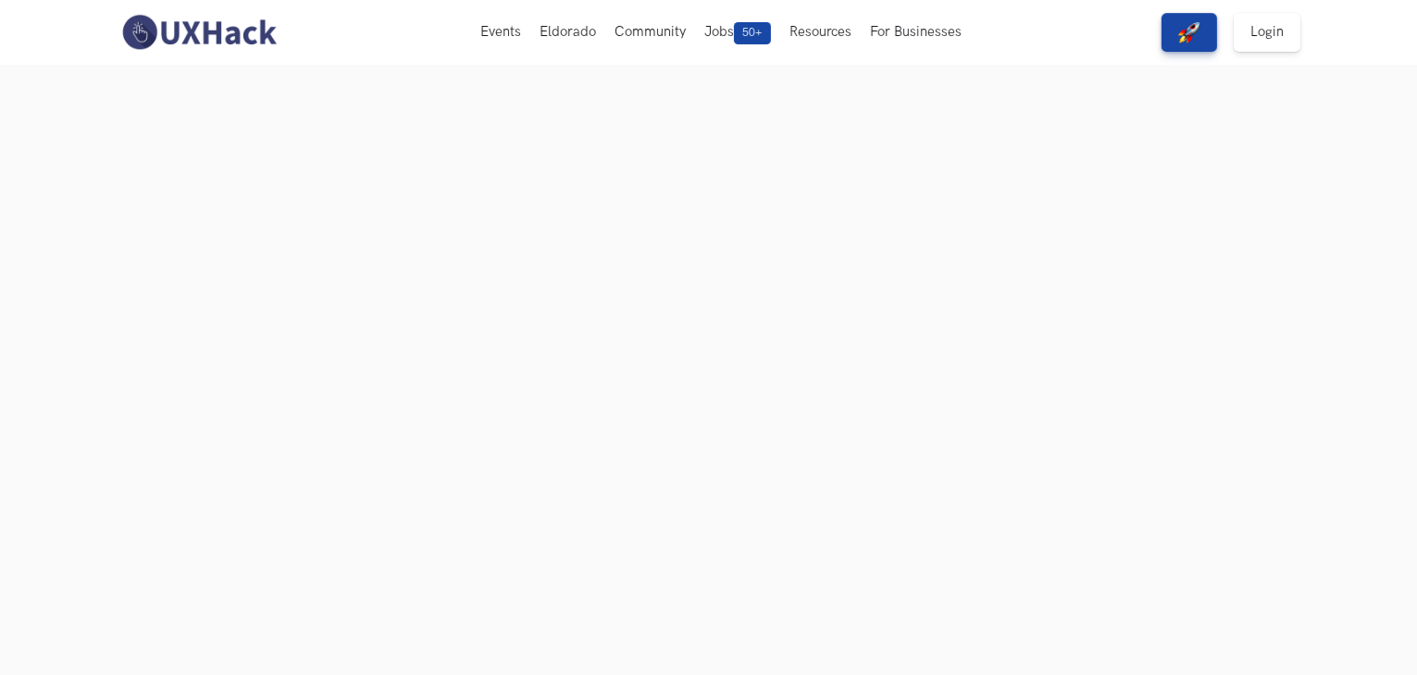
scroll to position [178, 0]
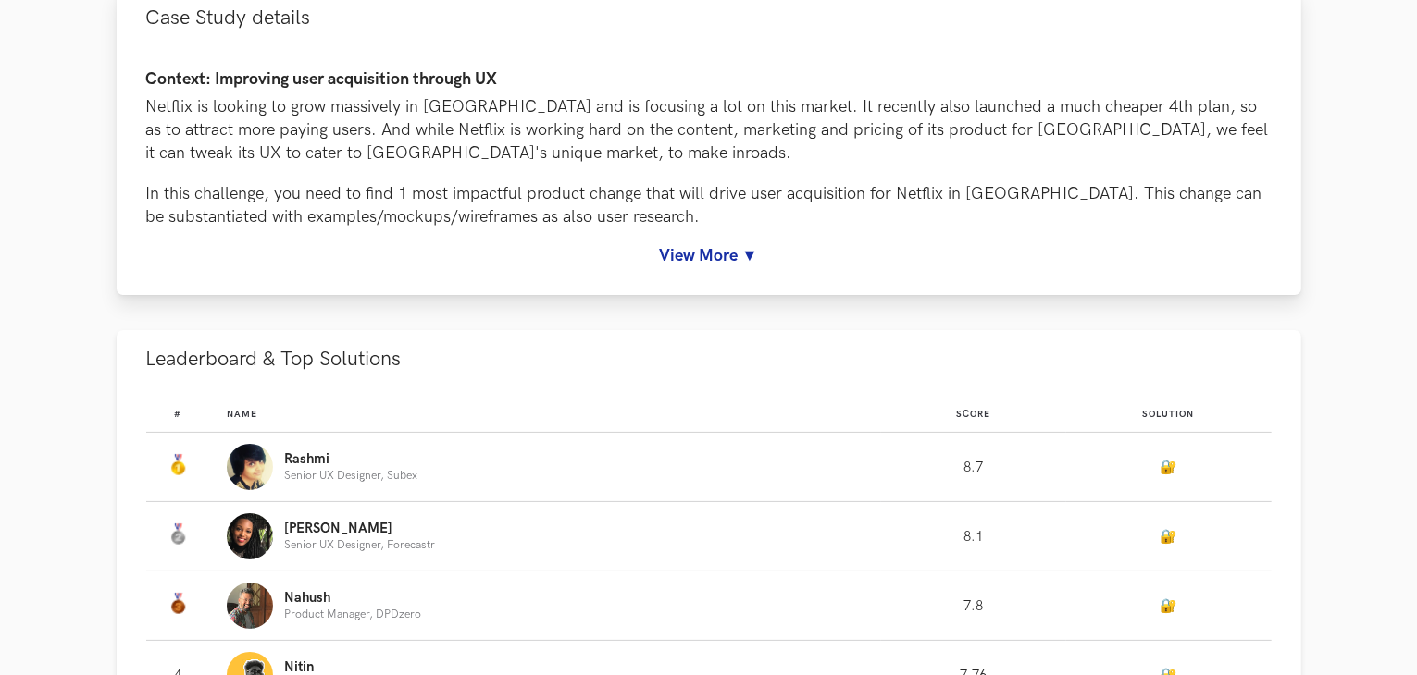
scroll to position [235, 0]
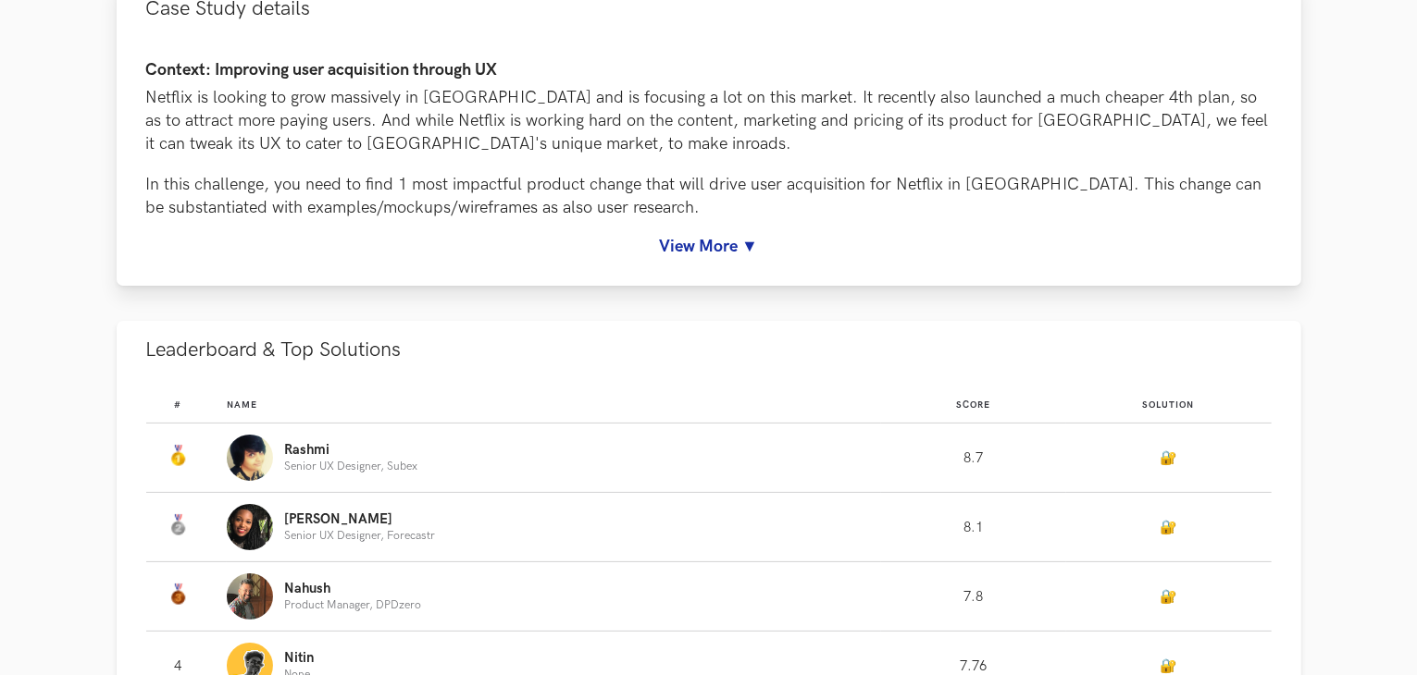
click at [692, 247] on link "View More ▼" at bounding box center [708, 246] width 1125 height 19
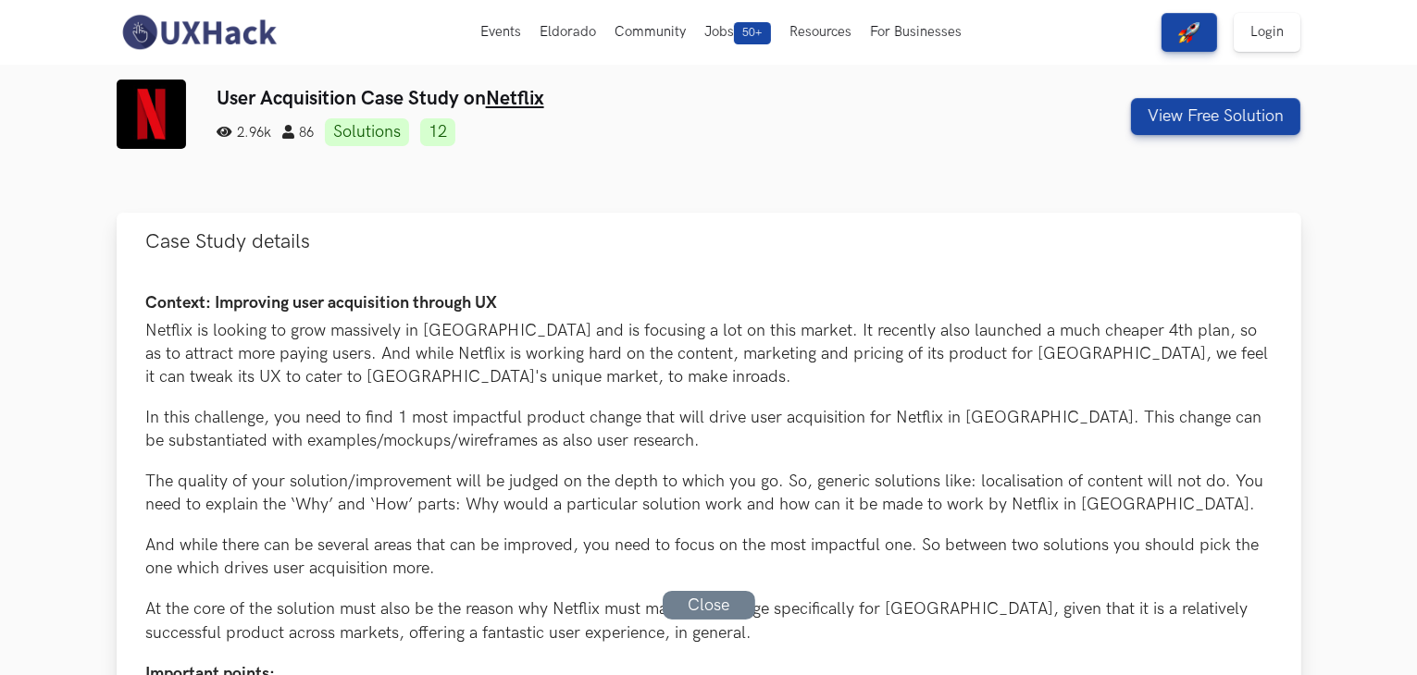
scroll to position [0, 0]
